Goal: Task Accomplishment & Management: Use online tool/utility

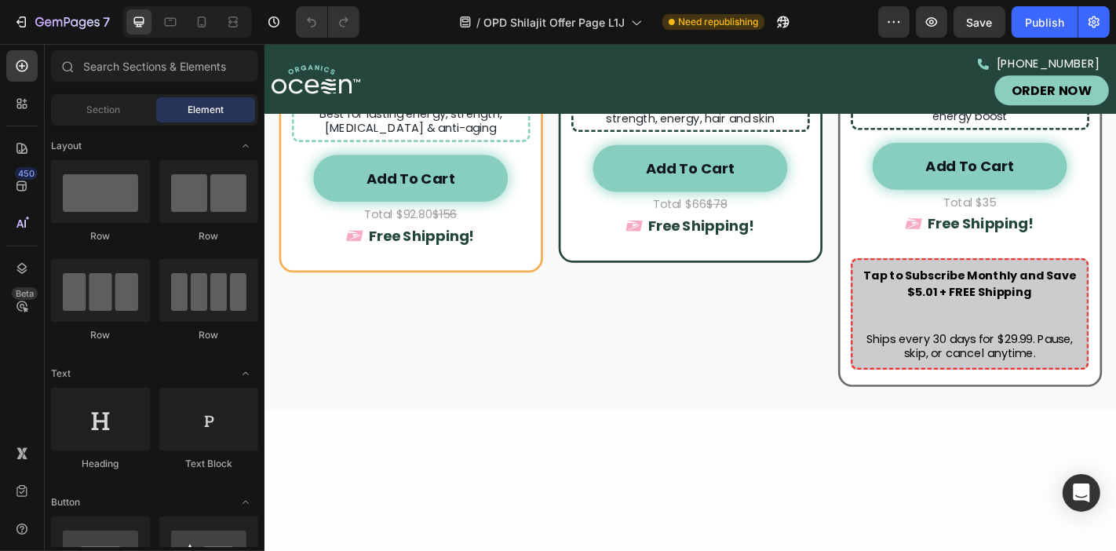
scroll to position [3332, 0]
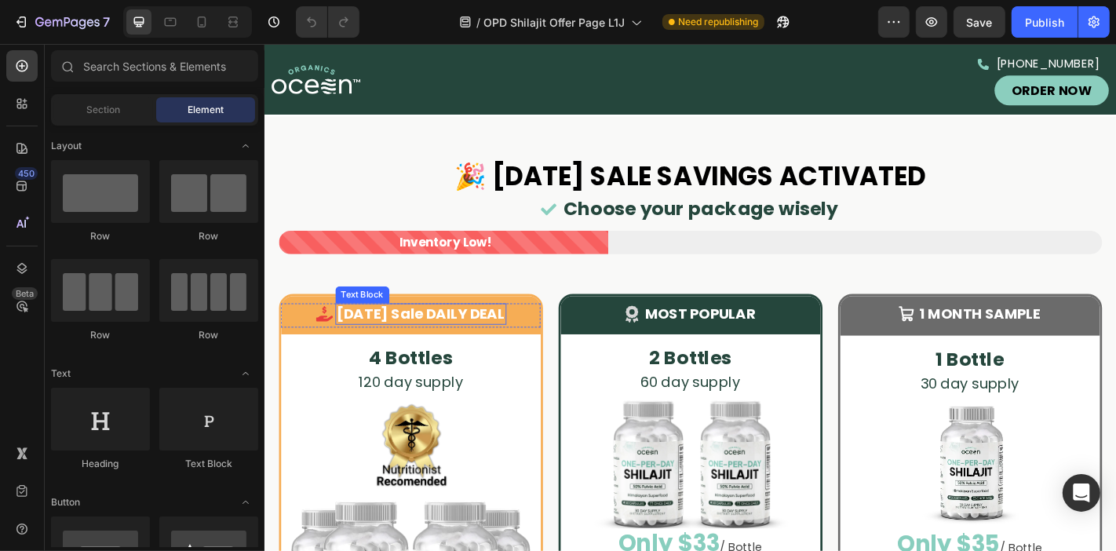
click at [481, 351] on strong "[DATE] Sale DAILY DEAL" at bounding box center [437, 341] width 186 height 22
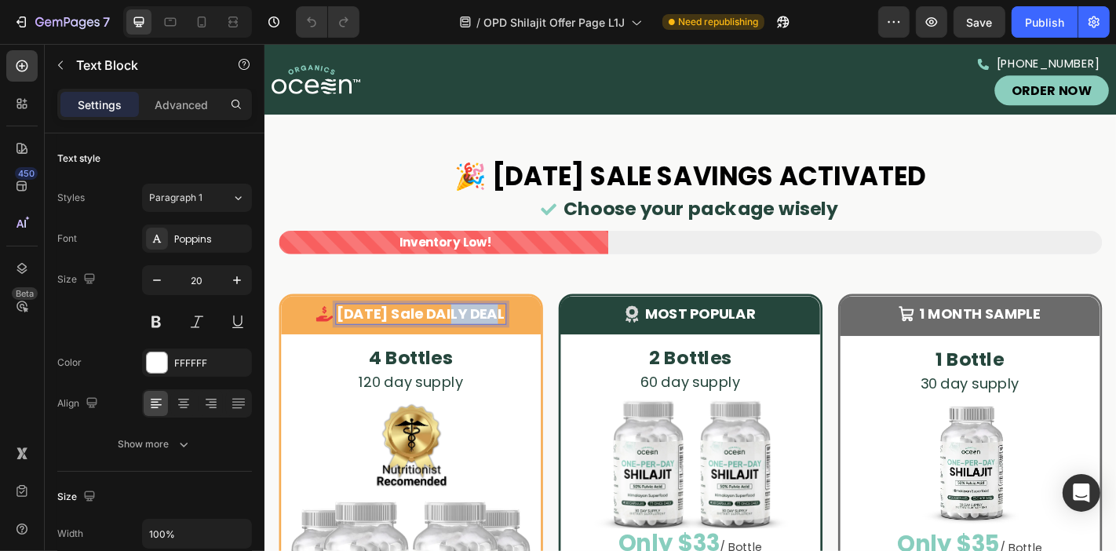
click at [481, 351] on strong "[DATE] Sale DAILY DEAL" at bounding box center [437, 341] width 186 height 22
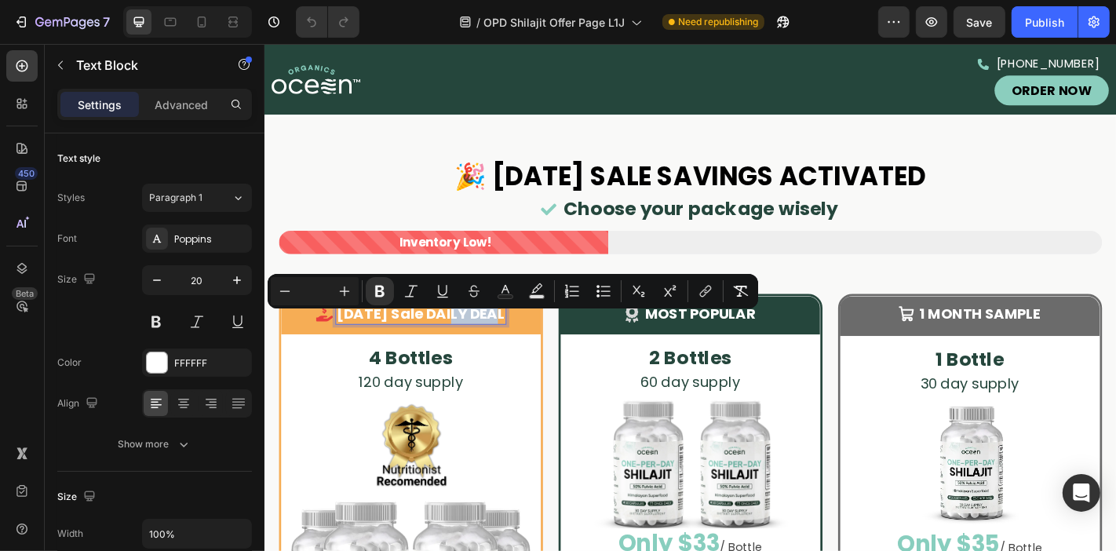
click at [481, 351] on strong "[DATE] Sale DAILY DEAL" at bounding box center [437, 341] width 186 height 22
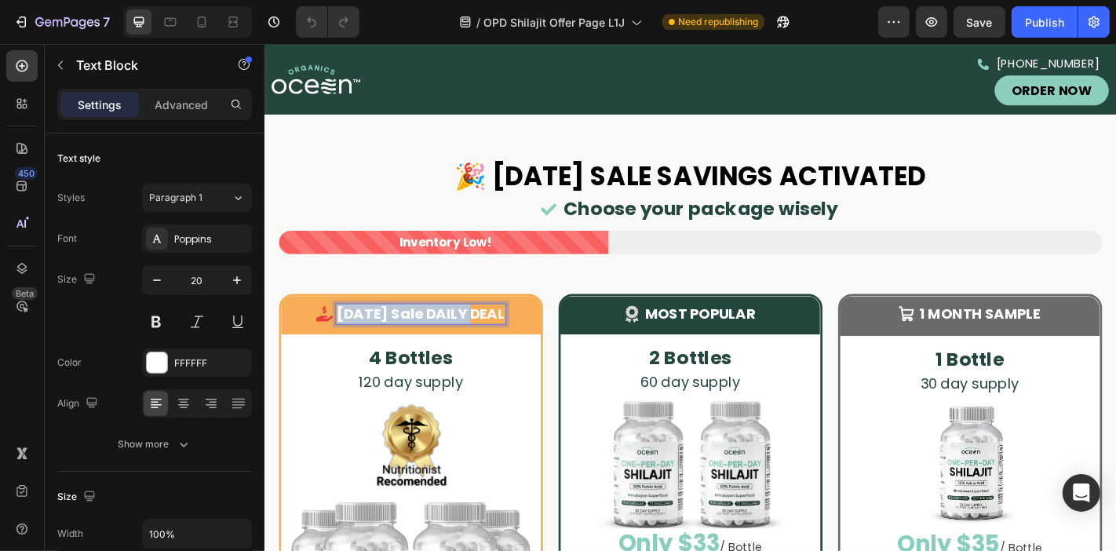
click at [481, 351] on strong "[DATE] Sale DAILY DEAL" at bounding box center [437, 341] width 186 height 22
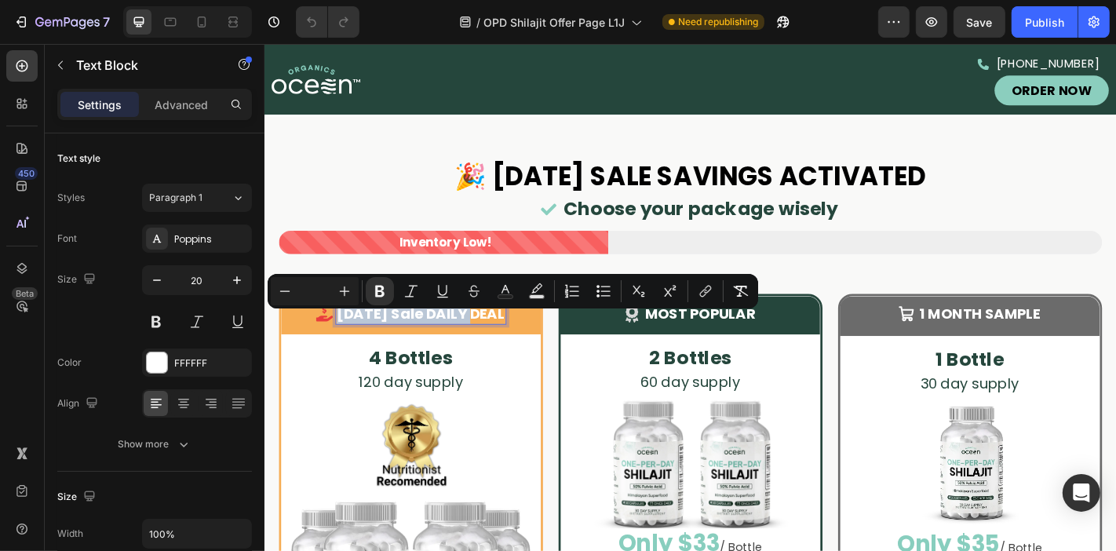
click at [481, 351] on strong "[DATE] Sale DAILY DEAL" at bounding box center [437, 341] width 186 height 22
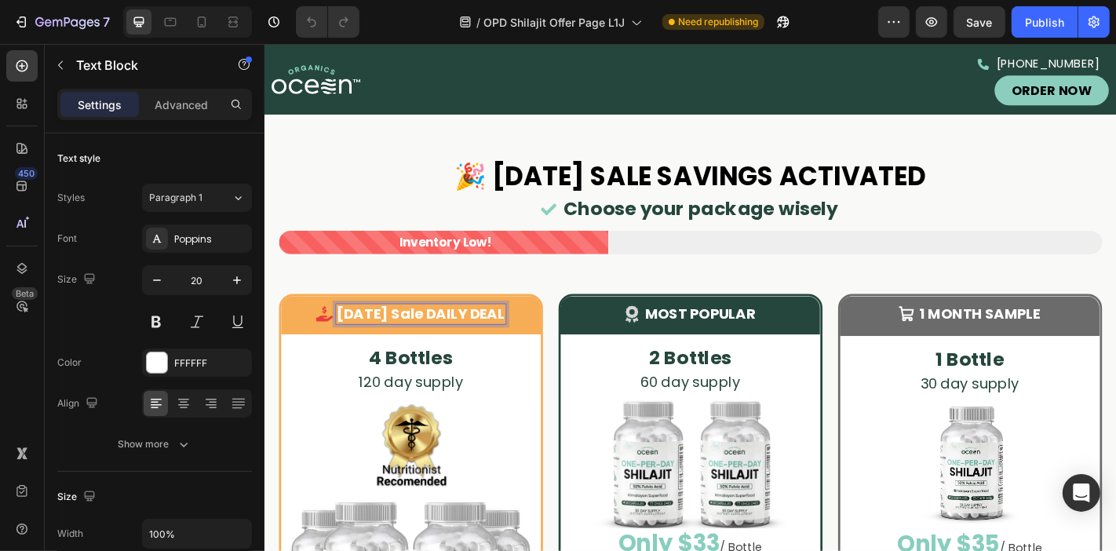
click at [481, 351] on strong "[DATE] Sale DAILY DEAL" at bounding box center [437, 341] width 186 height 22
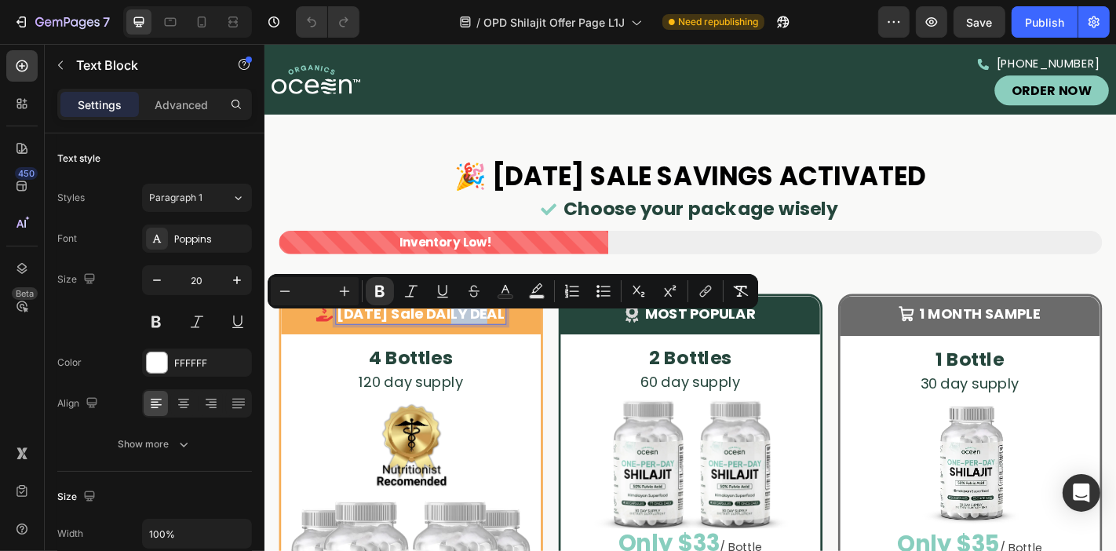
click at [481, 351] on strong "[DATE] Sale DAILY DEAL" at bounding box center [437, 341] width 186 height 22
drag, startPoint x: 462, startPoint y: 349, endPoint x: 522, endPoint y: 356, distance: 60.2
click at [522, 352] on strong "[DATE] Sale DAILY DEAL" at bounding box center [437, 341] width 186 height 22
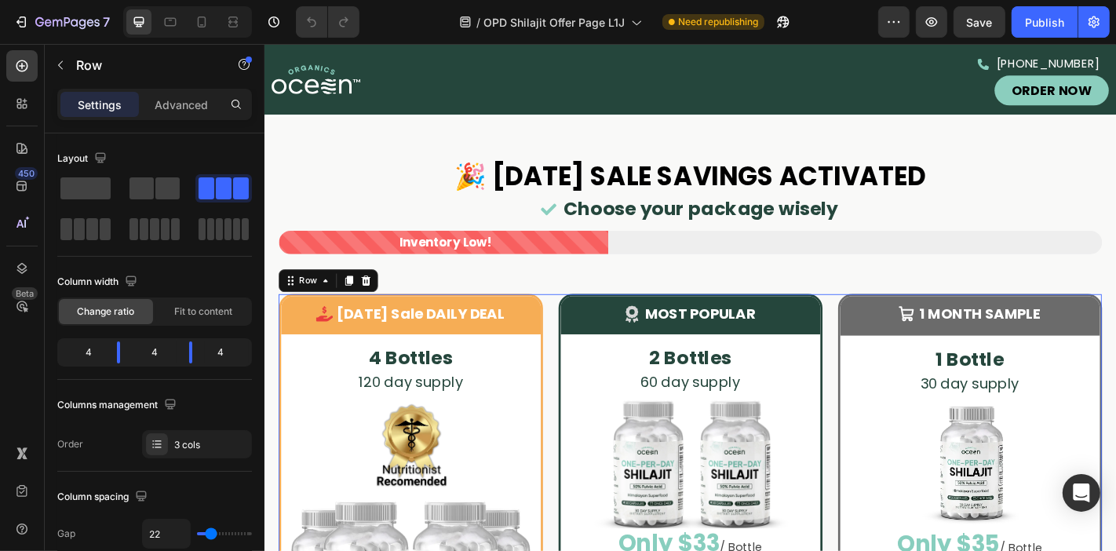
scroll to position [3427, 0]
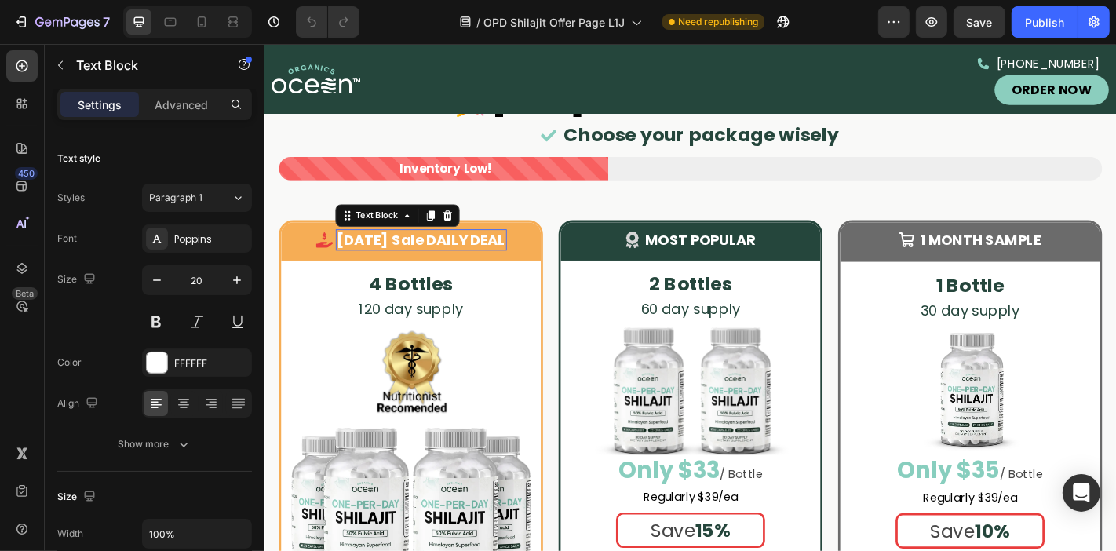
click at [492, 252] on strong "[DATE] Sale DAILY DEAL" at bounding box center [437, 260] width 186 height 22
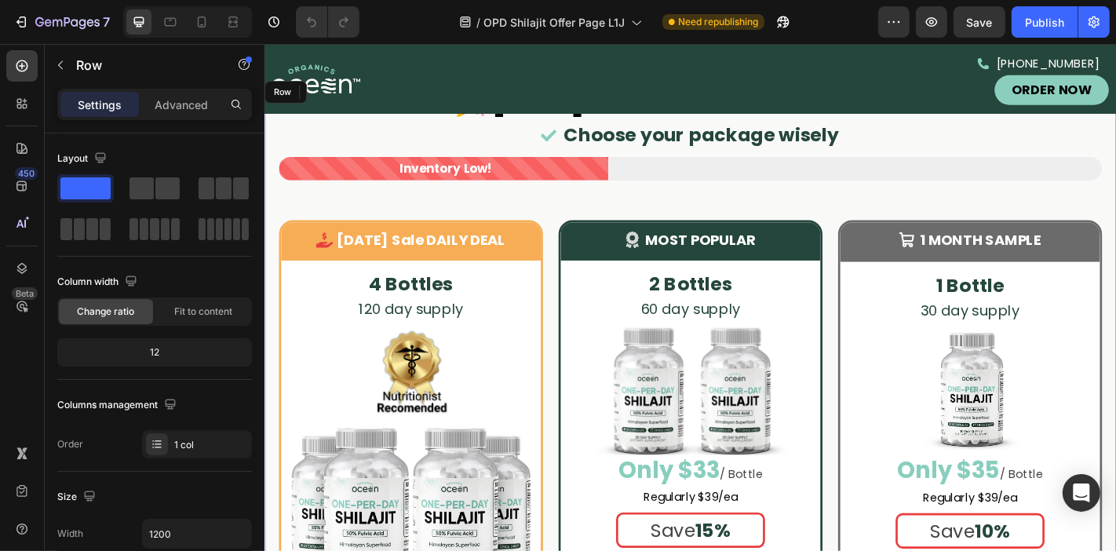
click at [520, 217] on div "🎉 [DATE] SALE SAVINGS ACTIVATED Heading .id562552489883206853 .st0 { fill: #89c…" at bounding box center [735, 510] width 942 height 859
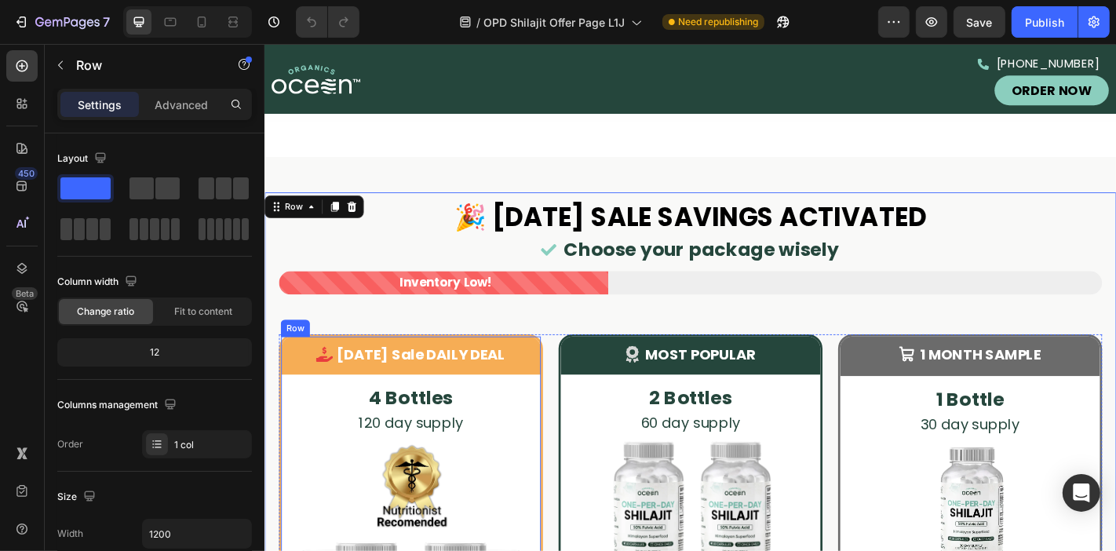
scroll to position [3405, 0]
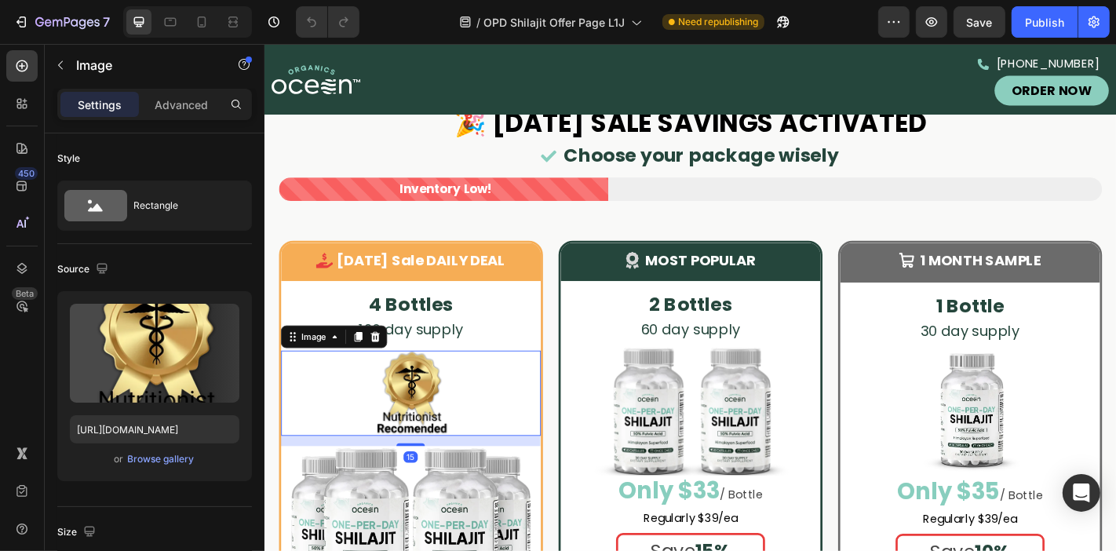
click at [530, 283] on strong "[DATE] Sale DAILY DEAL" at bounding box center [437, 283] width 186 height 22
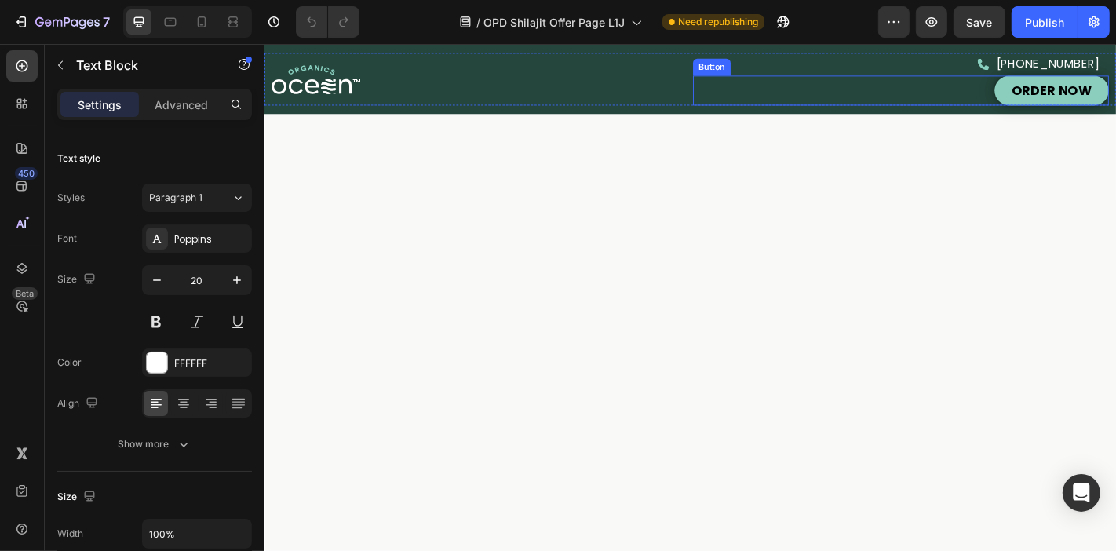
scroll to position [0, 0]
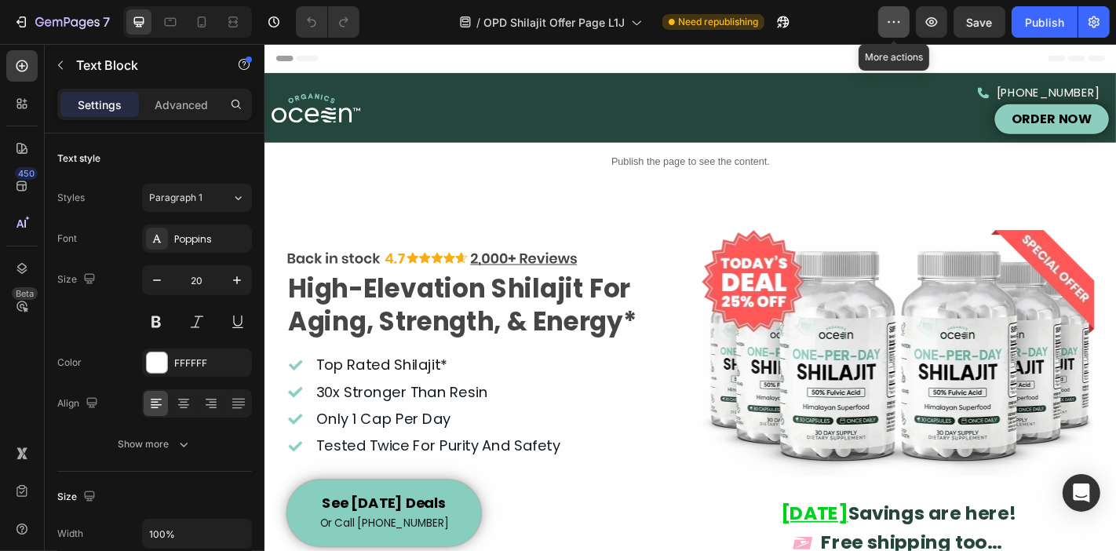
click at [900, 35] on button "button" at bounding box center [893, 21] width 31 height 31
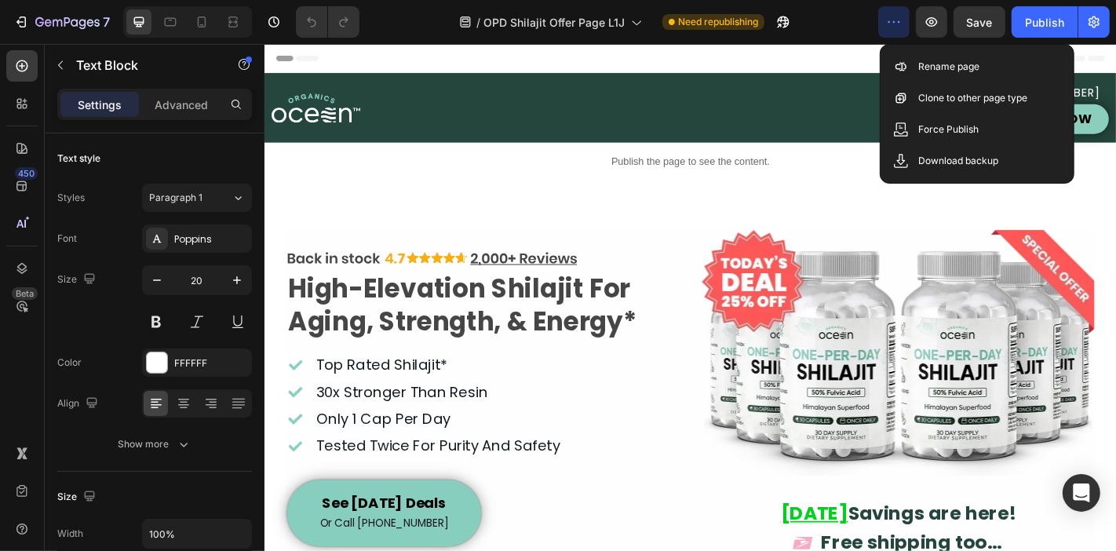
click at [900, 35] on button "button" at bounding box center [893, 21] width 31 height 31
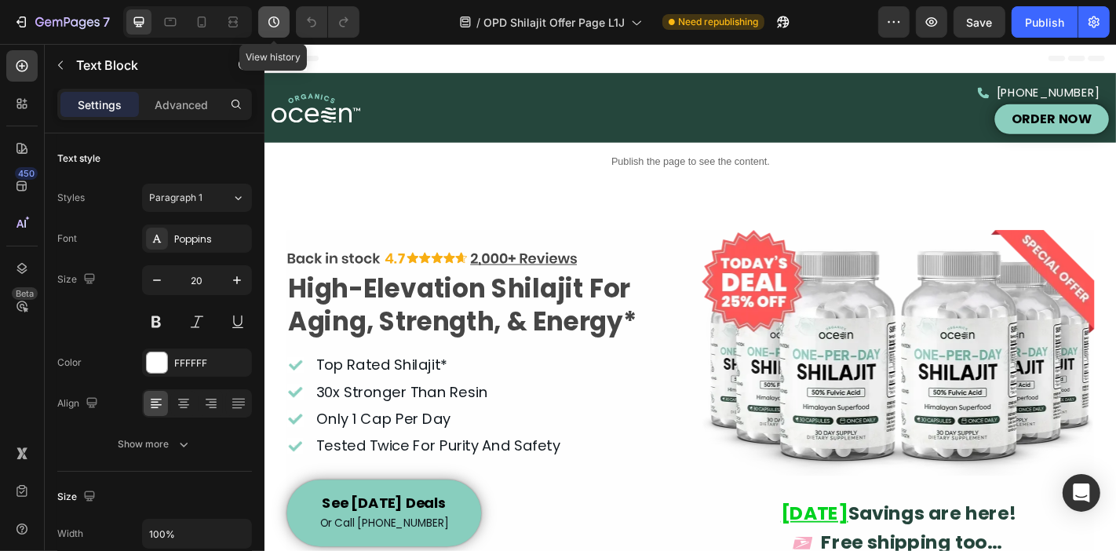
click at [277, 15] on icon "button" at bounding box center [274, 22] width 16 height 16
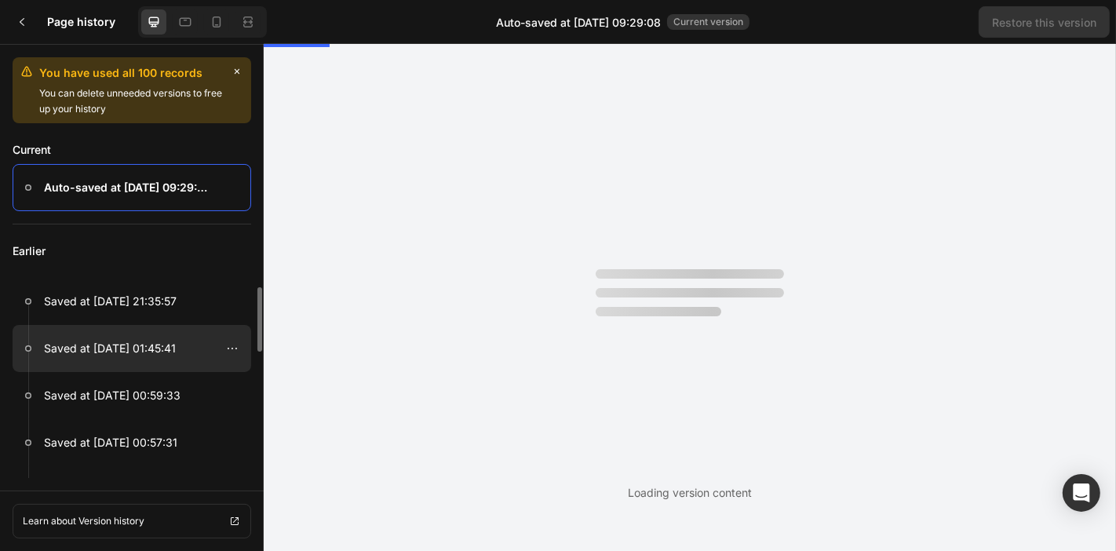
click at [144, 362] on div at bounding box center [132, 348] width 239 height 47
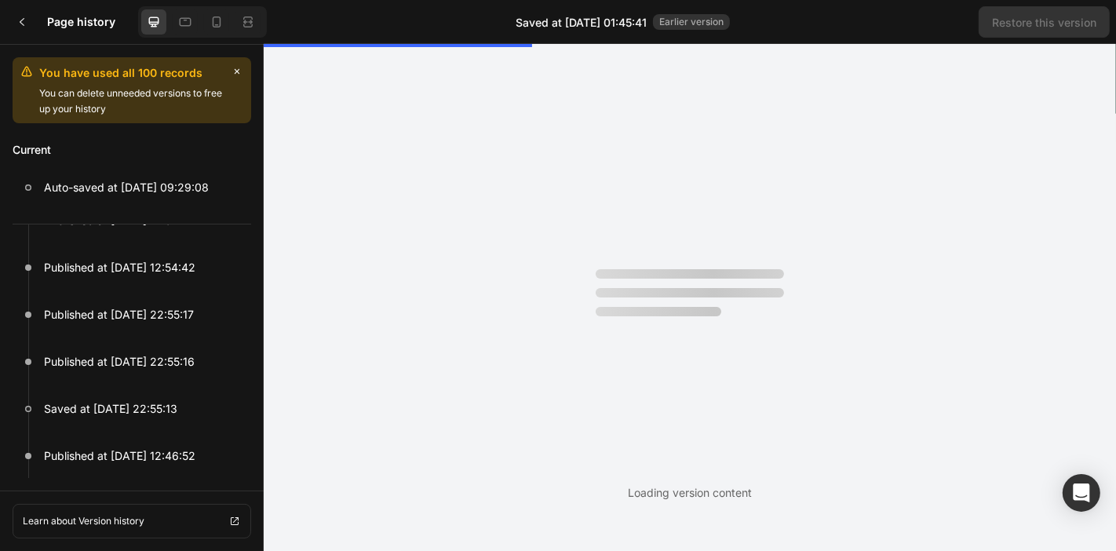
scroll to position [627, 0]
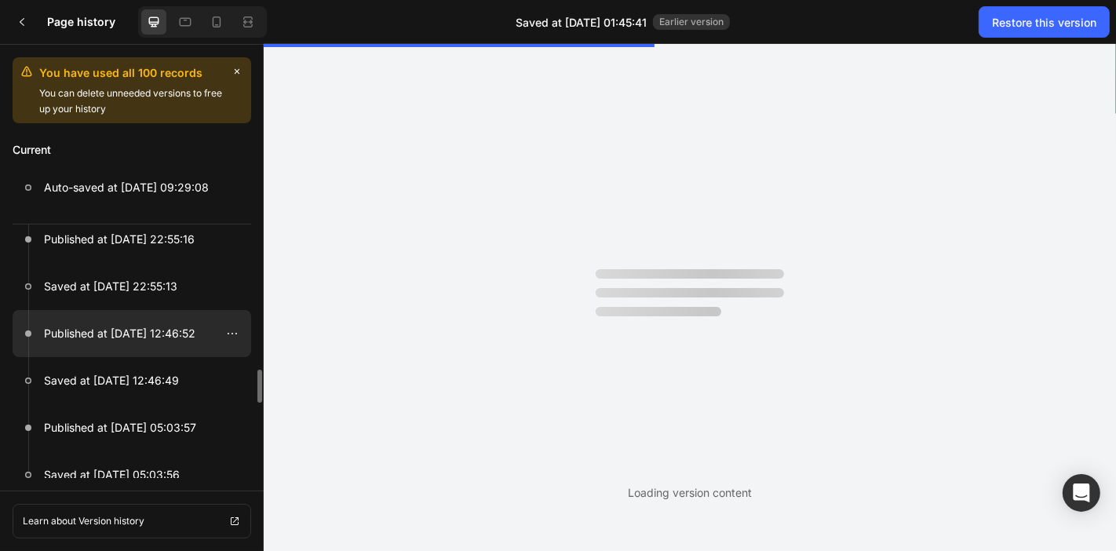
click at [142, 341] on p "Published at [DATE] 12:46:52" at bounding box center [120, 333] width 152 height 19
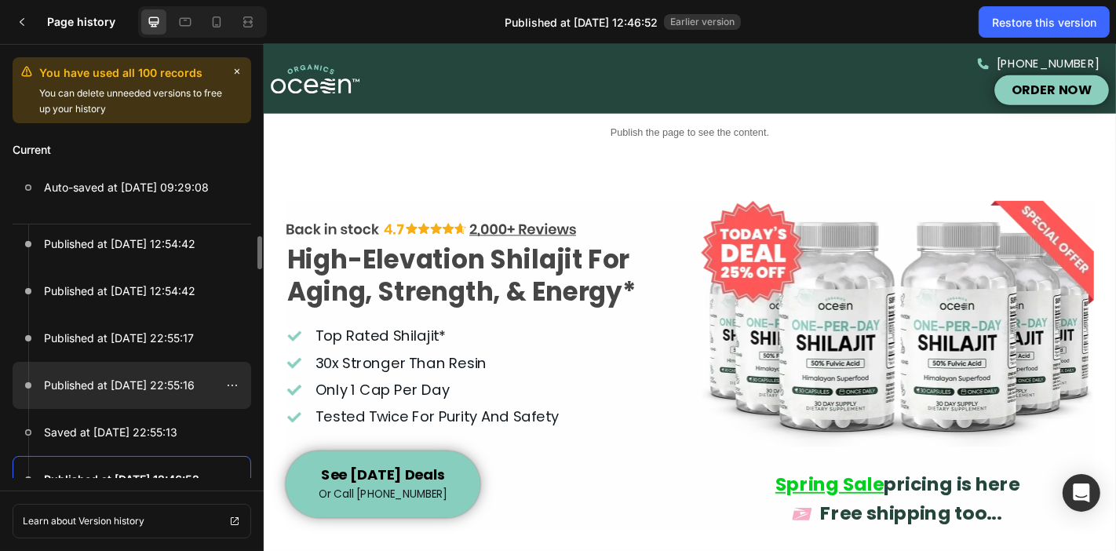
scroll to position [381, 0]
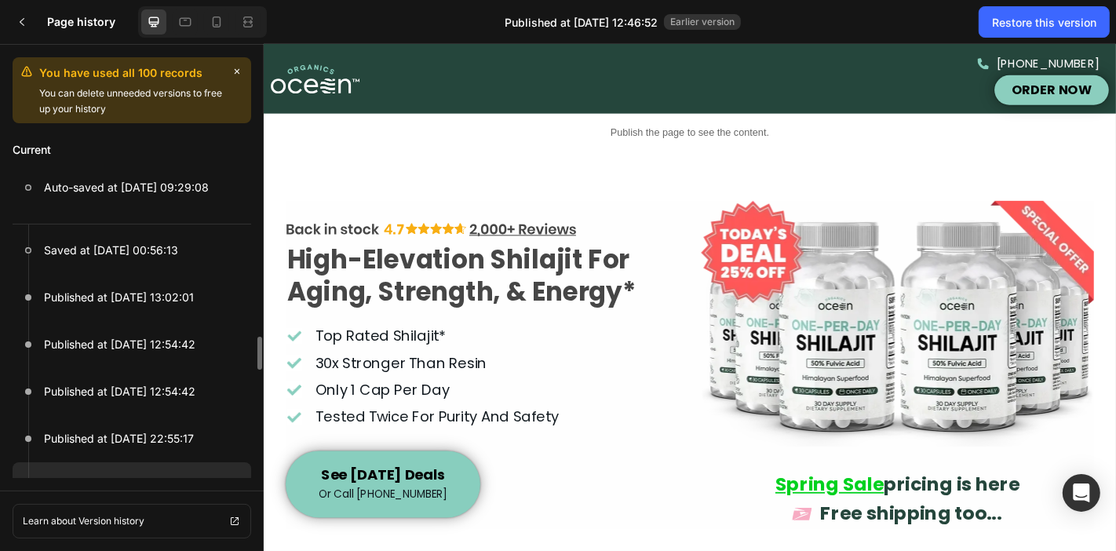
click at [165, 298] on p "Published at [DATE] 13:02:01" at bounding box center [119, 297] width 150 height 19
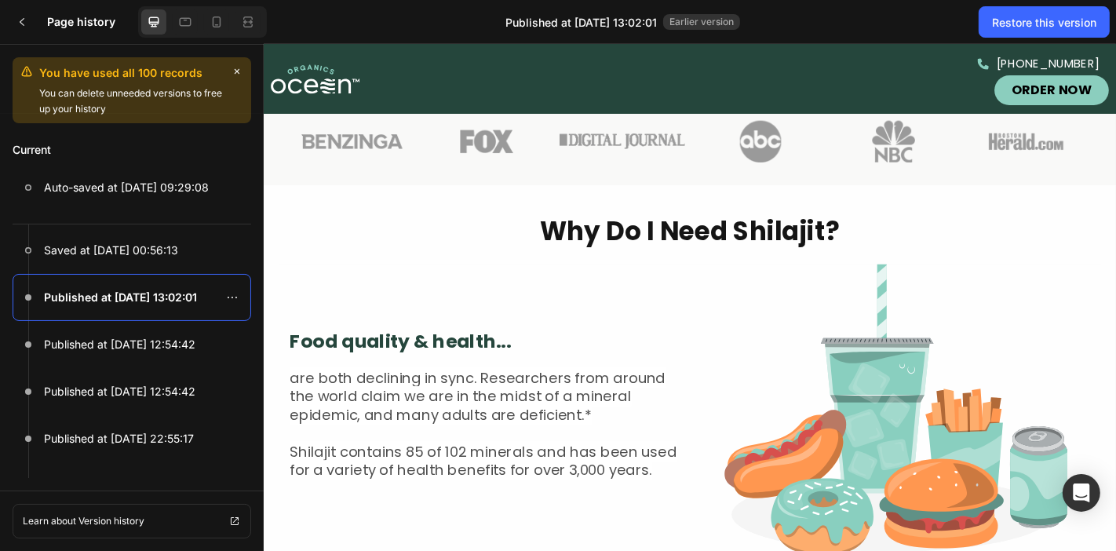
scroll to position [1609, 0]
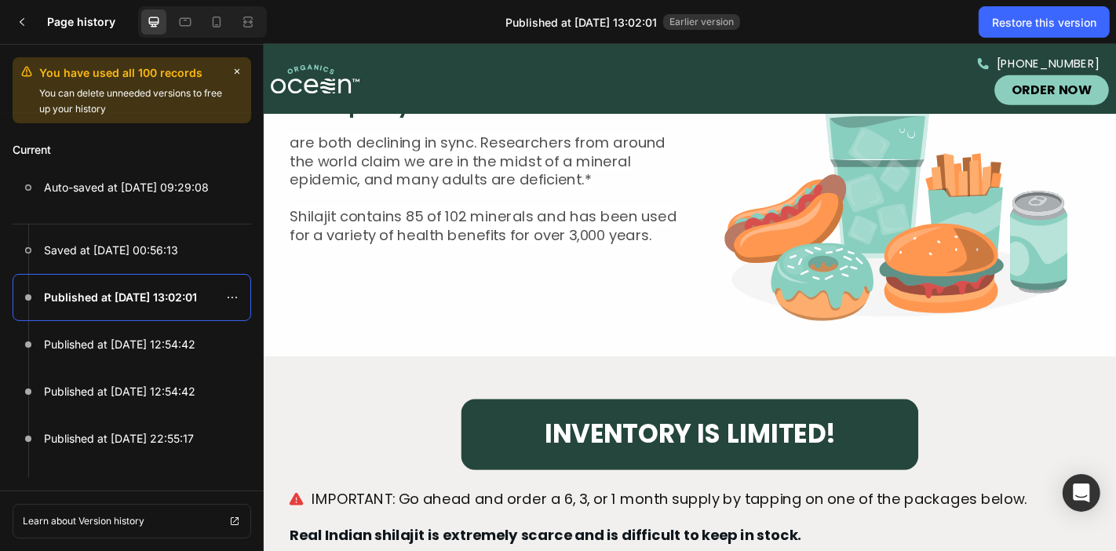
drag, startPoint x: 734, startPoint y: 252, endPoint x: 413, endPoint y: 173, distance: 330.7
click at [413, 173] on div "Food quality & health... Text Block are both declining in sync. Researchers fro…" at bounding box center [734, 188] width 911 height 323
click at [413, 173] on span "are both declining in sync. Researchers from around the world claim we are in t…" at bounding box center [499, 173] width 415 height 63
click at [37, 20] on div at bounding box center [21, 21] width 31 height 31
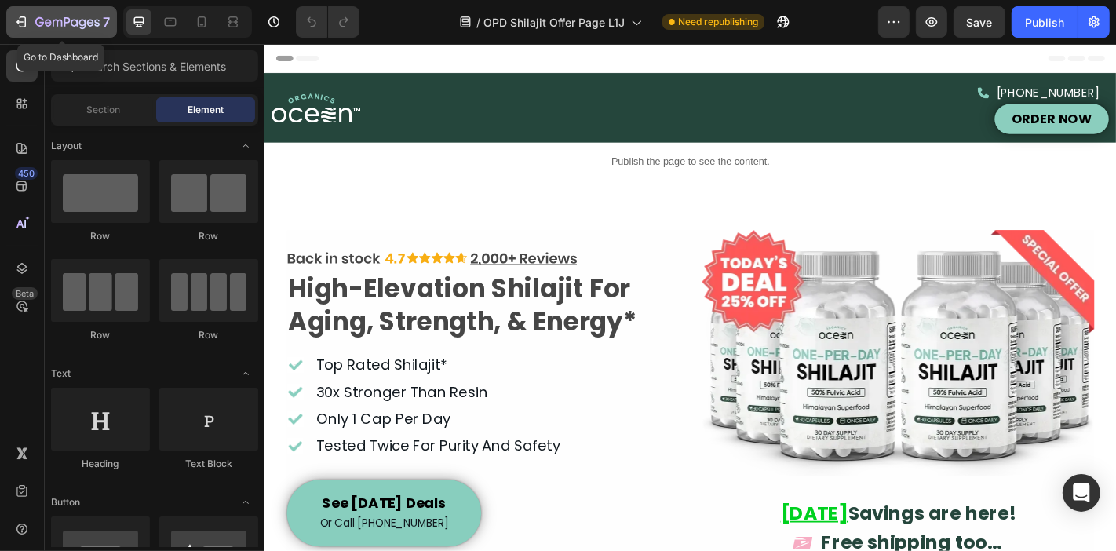
click at [18, 13] on div "7" at bounding box center [61, 22] width 97 height 19
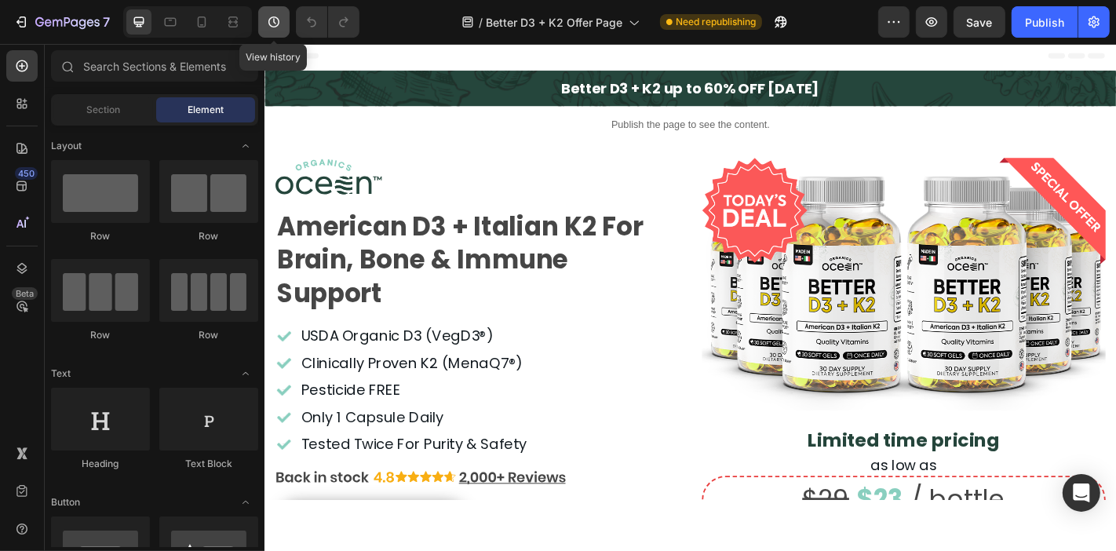
click at [278, 19] on icon "button" at bounding box center [274, 22] width 16 height 16
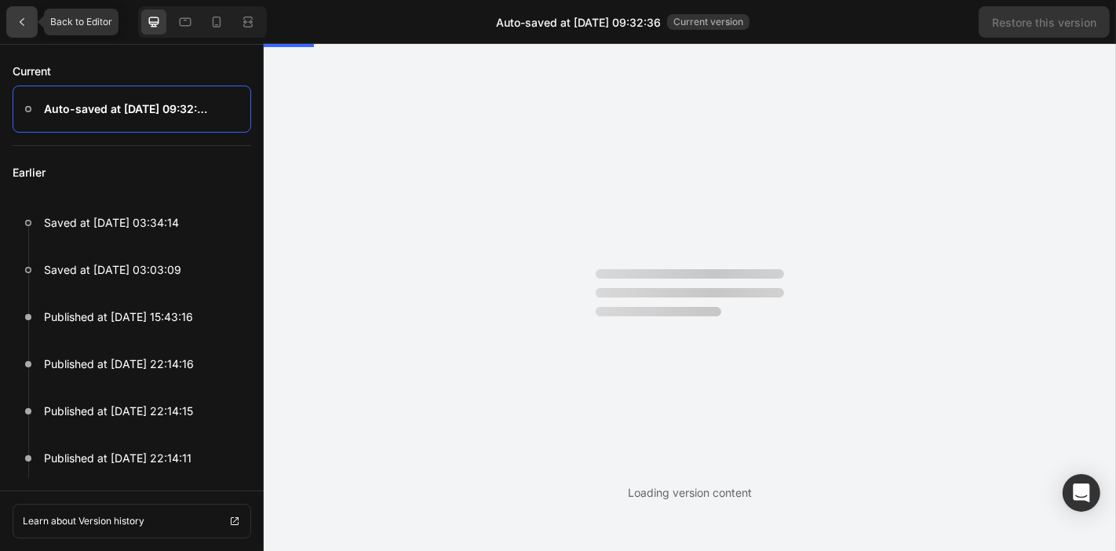
click at [16, 20] on icon at bounding box center [22, 22] width 13 height 13
